Goal: Transaction & Acquisition: Purchase product/service

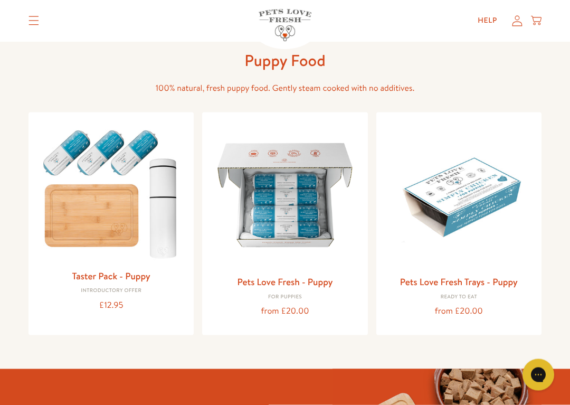
scroll to position [49, 0]
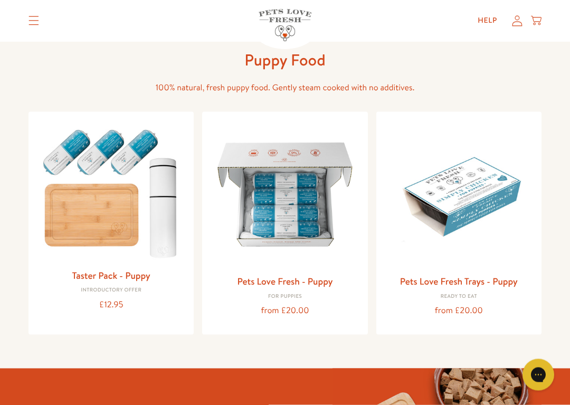
click at [319, 230] on img at bounding box center [285, 194] width 148 height 148
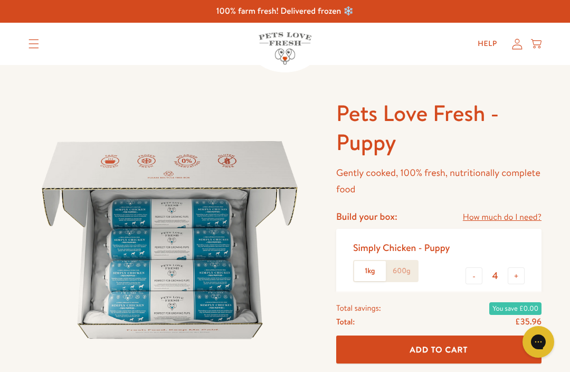
click at [369, 270] on label "1kg" at bounding box center [370, 271] width 32 height 20
click at [0, 0] on input "1kg" at bounding box center [0, 0] width 0 height 0
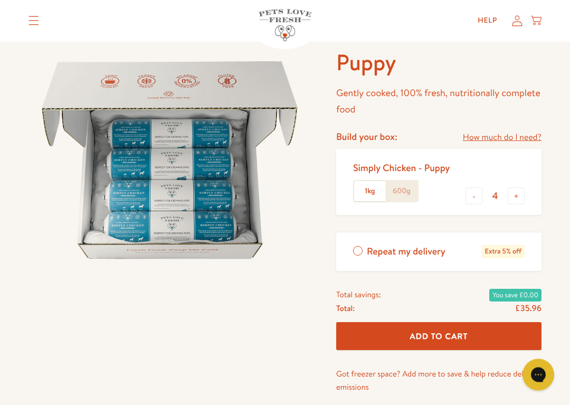
scroll to position [89, 0]
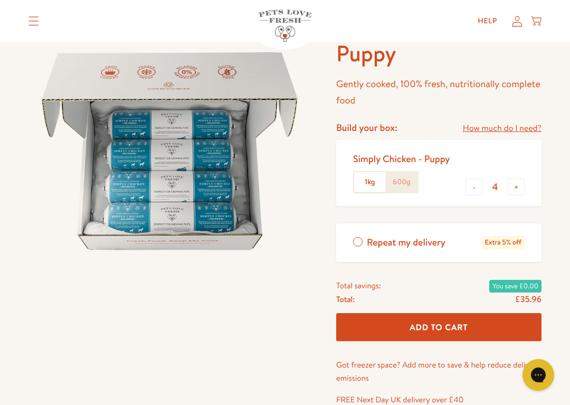
click at [512, 125] on link "How much do I need?" at bounding box center [502, 128] width 79 height 14
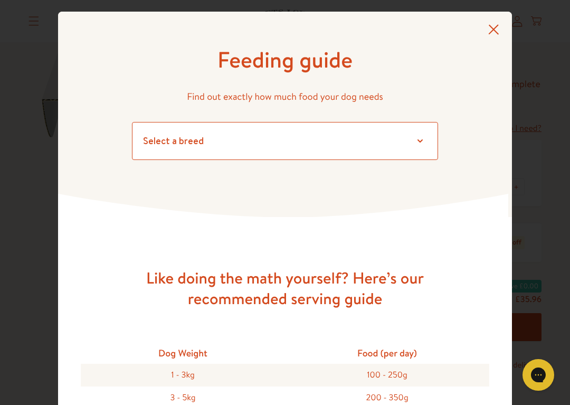
click at [413, 138] on select "Select a breed Affenpinscher Afghan hound Airedale terrier Akita Alaskan Malamu…" at bounding box center [285, 141] width 306 height 38
select select "25"
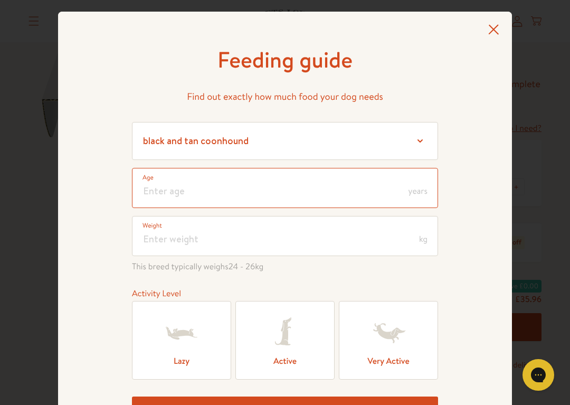
click at [406, 189] on input "number" at bounding box center [285, 188] width 306 height 40
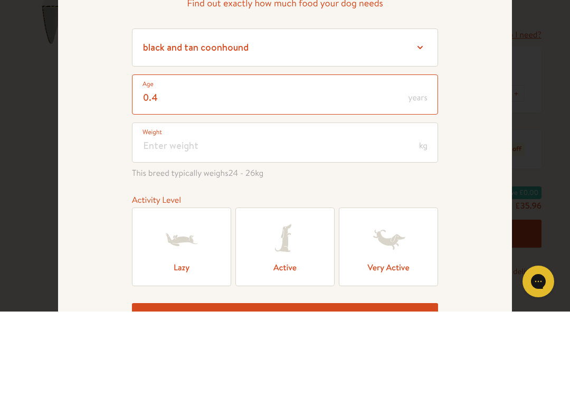
type input "0.4"
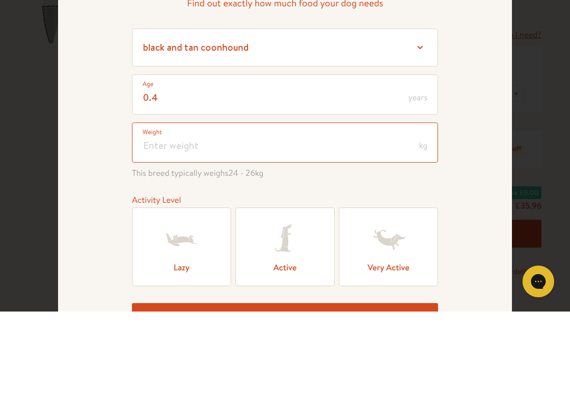
click at [295, 216] on input "number" at bounding box center [285, 236] width 306 height 40
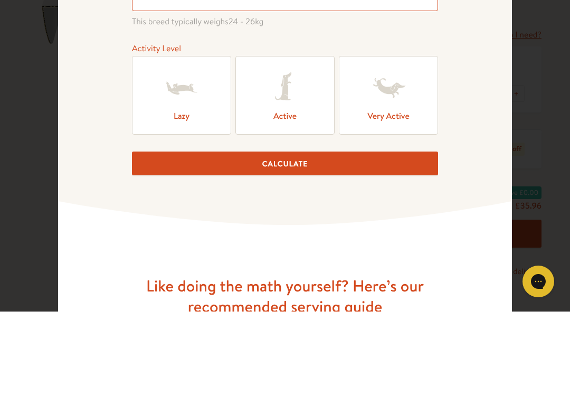
scroll to position [162, 0]
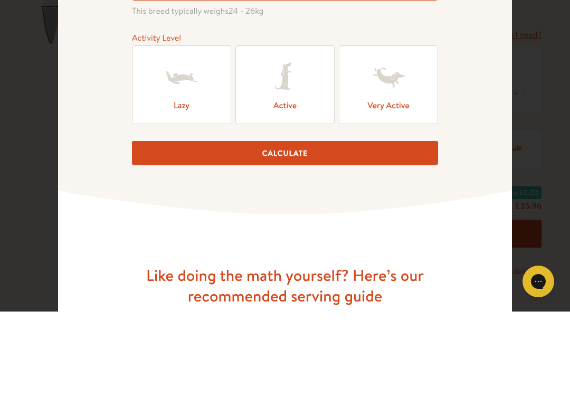
type input "10"
click at [294, 150] on icon at bounding box center [285, 171] width 42 height 42
click at [0, 0] on input "Active" at bounding box center [0, 0] width 0 height 0
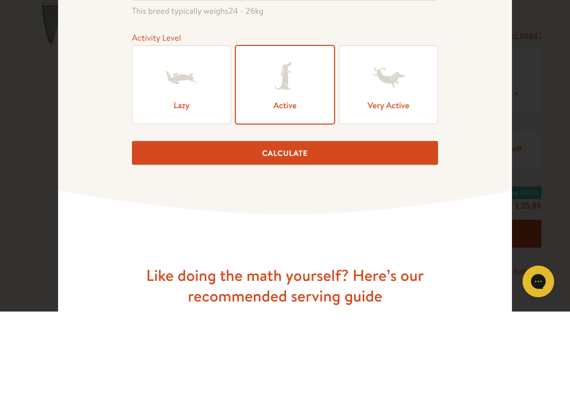
scroll to position [182, 0]
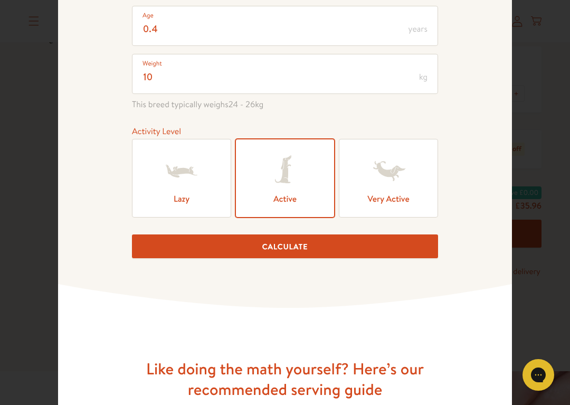
click at [301, 254] on button "Calculate" at bounding box center [285, 246] width 306 height 24
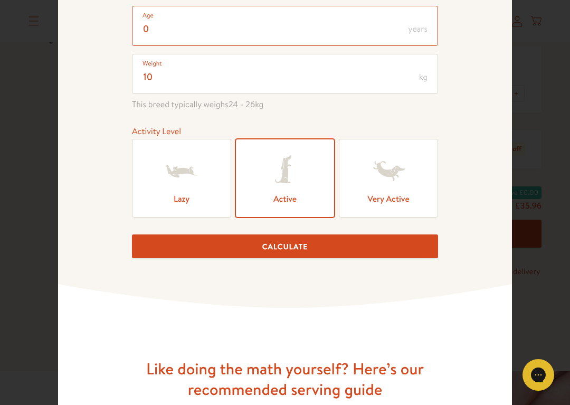
type input "0"
click at [285, 250] on button "Calculate" at bounding box center [285, 246] width 306 height 24
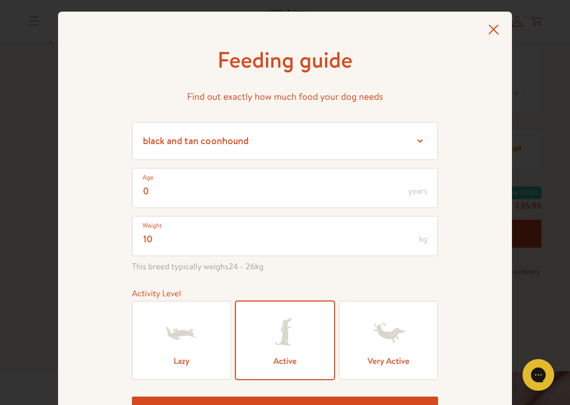
scroll to position [0, 0]
click at [496, 32] on icon at bounding box center [494, 29] width 11 height 10
